Goal: Information Seeking & Learning: Learn about a topic

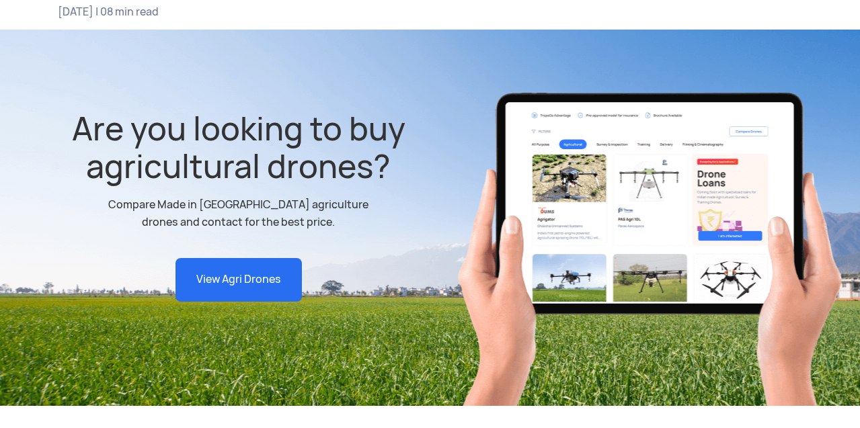
scroll to position [313, 0]
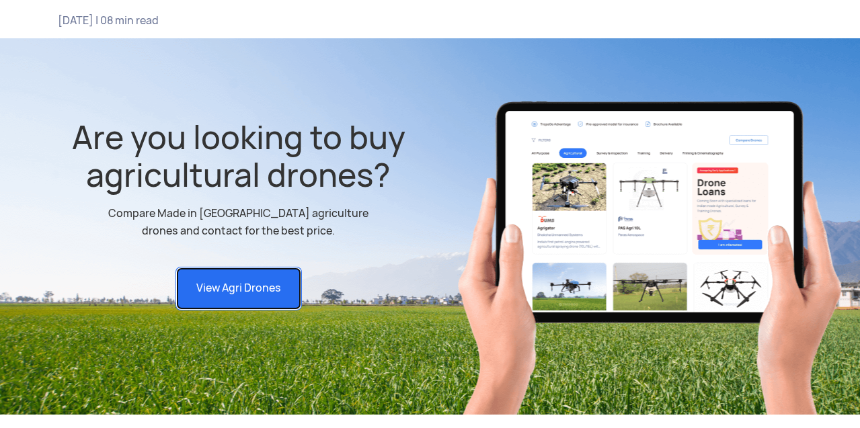
click at [218, 267] on link "View Agri Drones" at bounding box center [239, 289] width 126 height 44
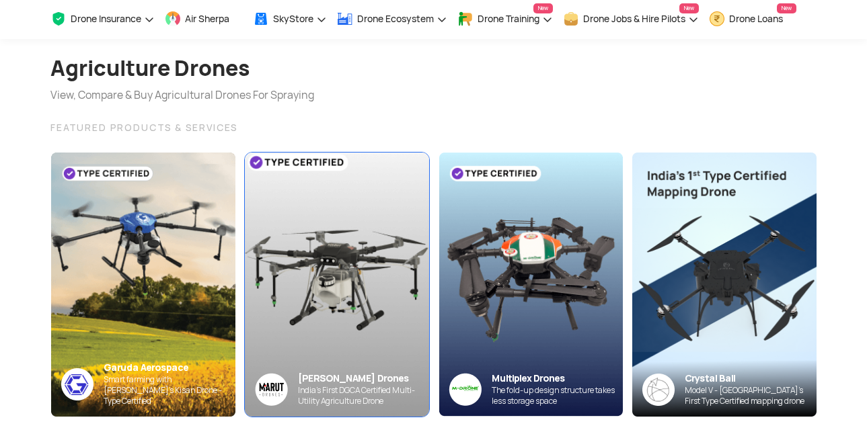
scroll to position [107, 0]
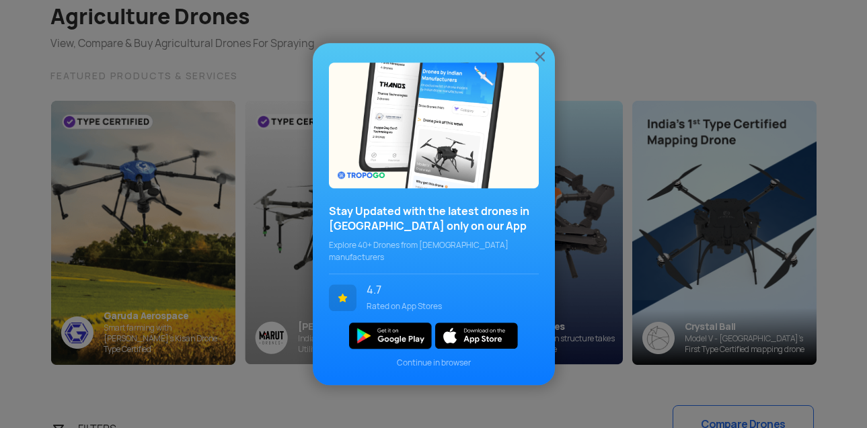
click at [540, 61] on img at bounding box center [540, 56] width 16 height 16
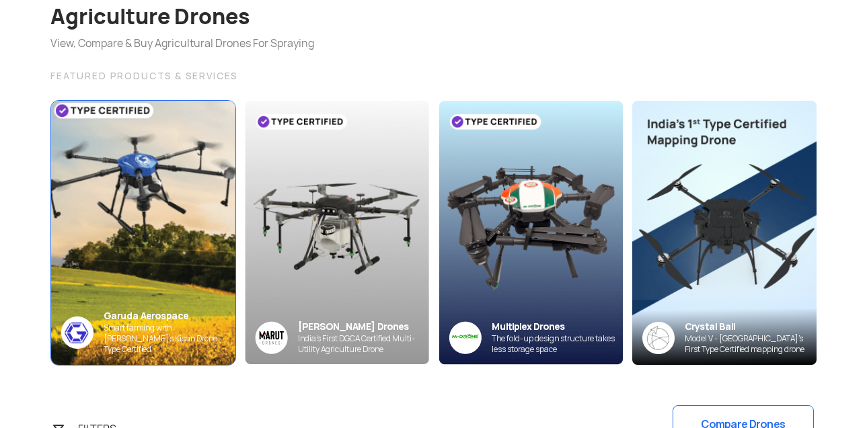
click at [134, 185] on img at bounding box center [143, 232] width 202 height 291
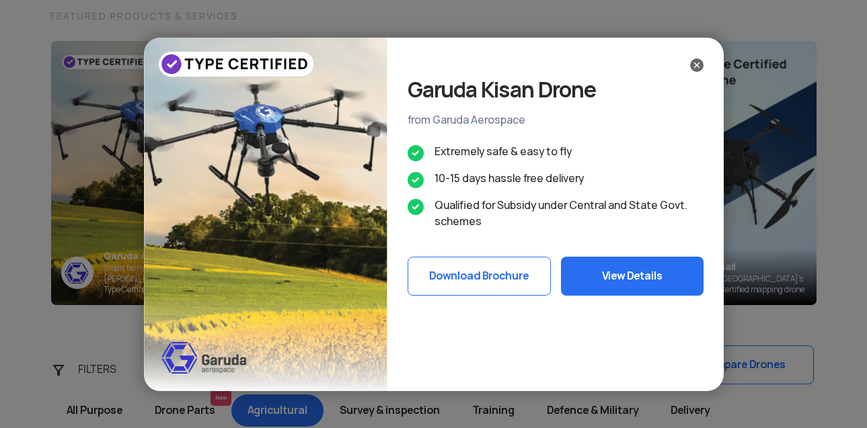
scroll to position [178, 0]
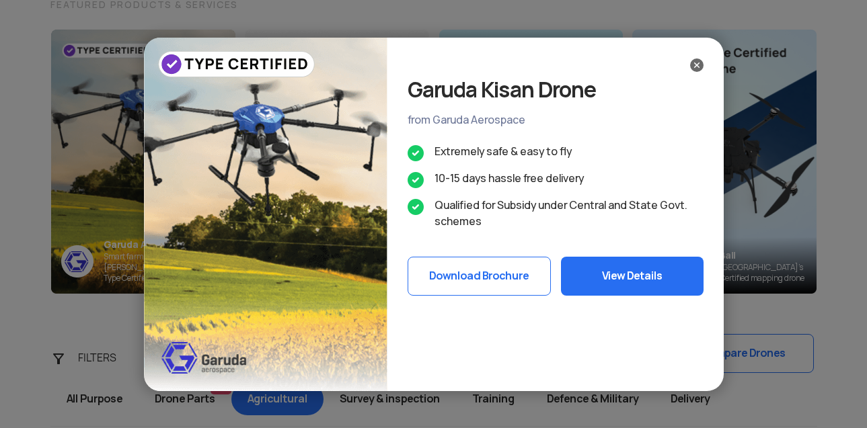
click at [640, 281] on button "View Details" at bounding box center [632, 276] width 143 height 39
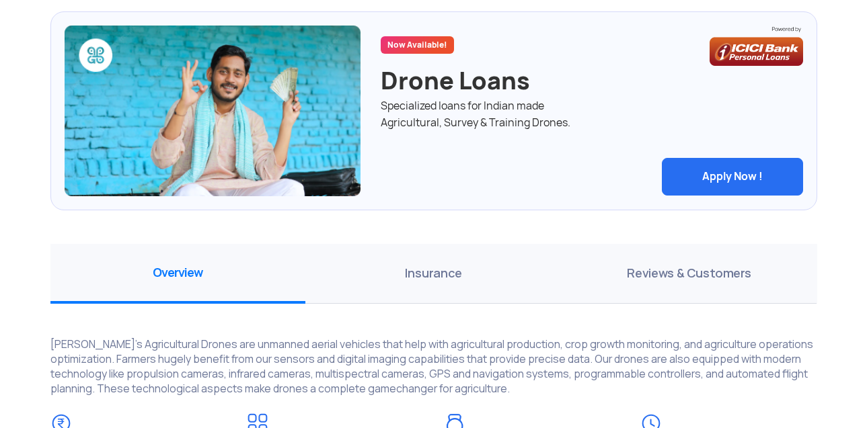
scroll to position [784, 0]
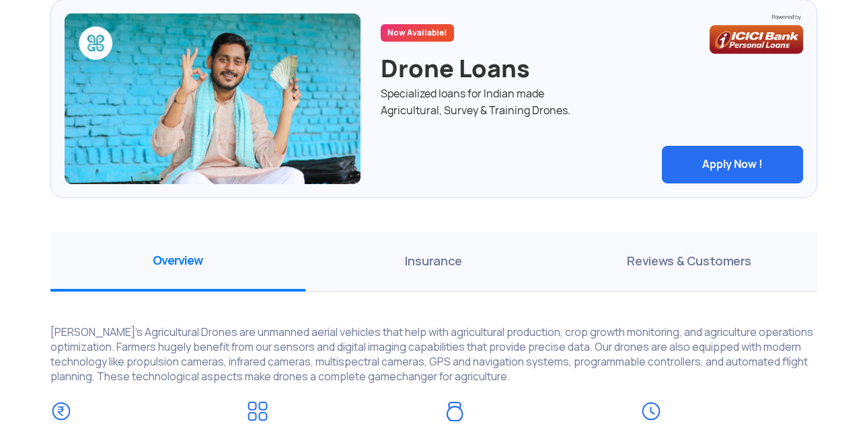
click at [697, 266] on span "Reviews & Customers" at bounding box center [689, 262] width 256 height 60
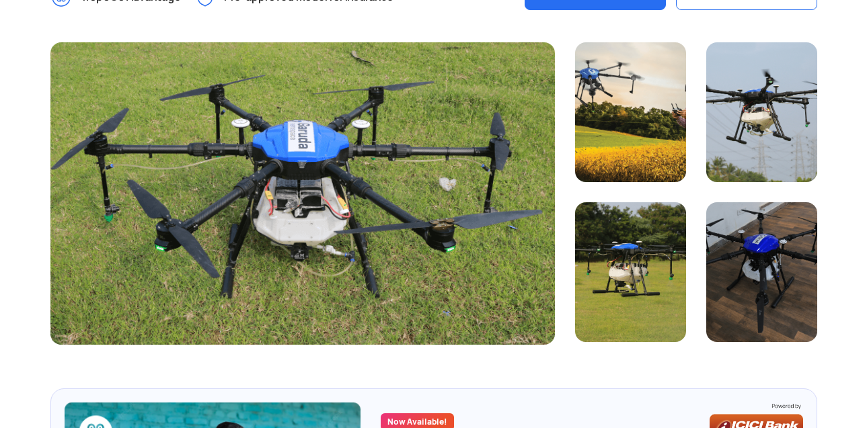
scroll to position [357, 0]
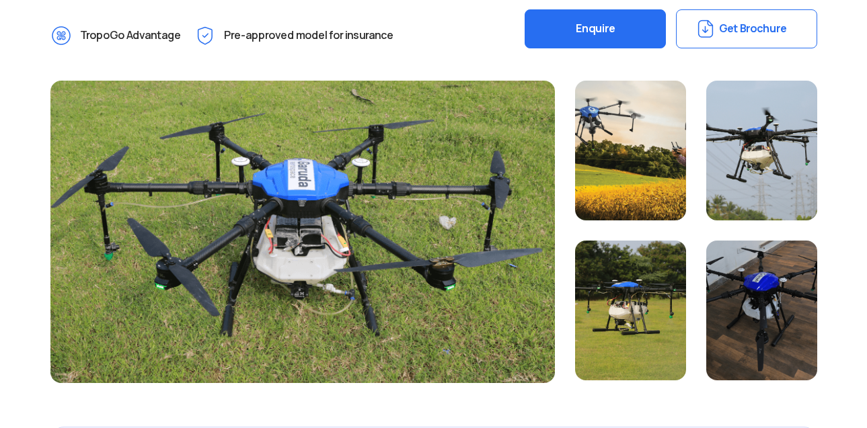
click at [786, 320] on div at bounding box center [761, 311] width 111 height 140
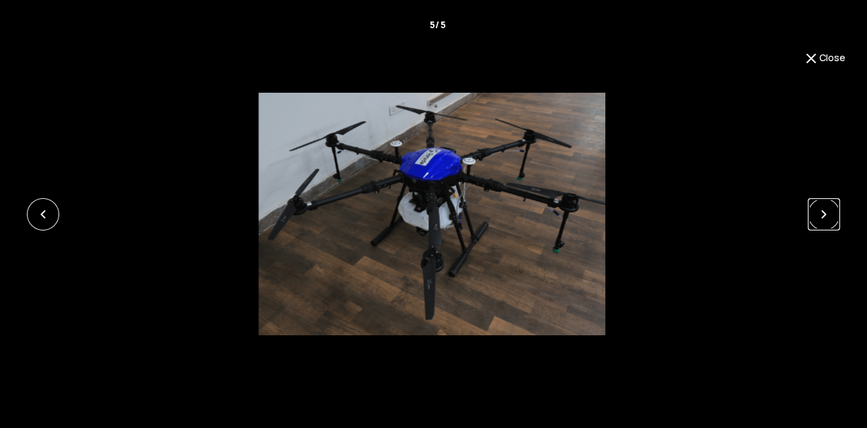
click at [815, 210] on link at bounding box center [824, 214] width 32 height 32
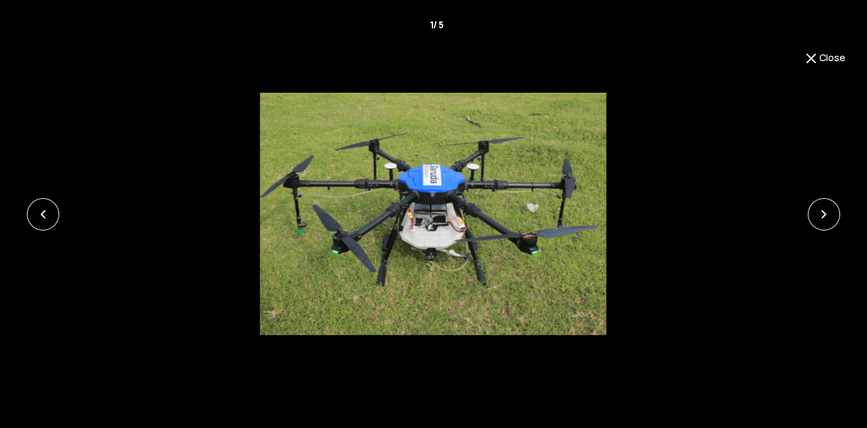
click at [808, 59] on img at bounding box center [811, 58] width 16 height 16
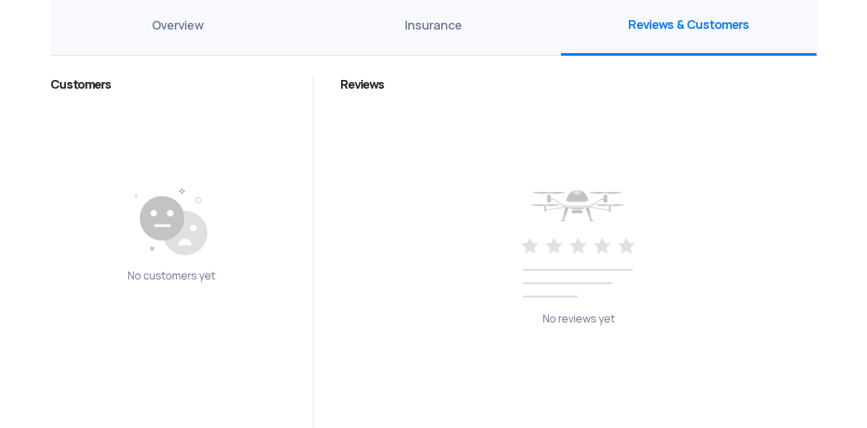
scroll to position [1034, 0]
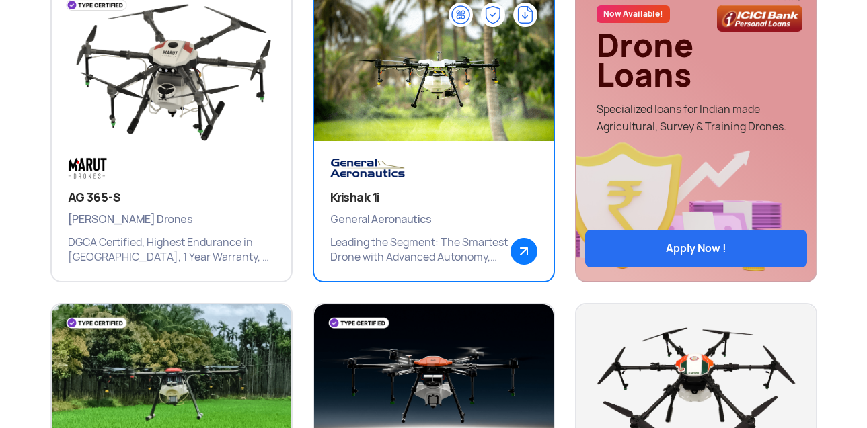
scroll to position [677, 0]
